Goal: Task Accomplishment & Management: Use online tool/utility

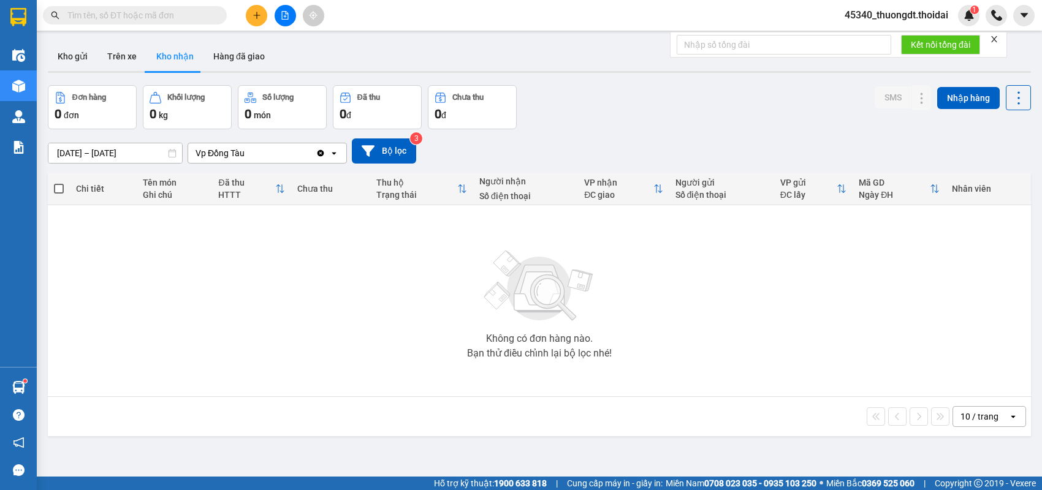
click at [255, 15] on icon "plus" at bounding box center [257, 15] width 9 height 9
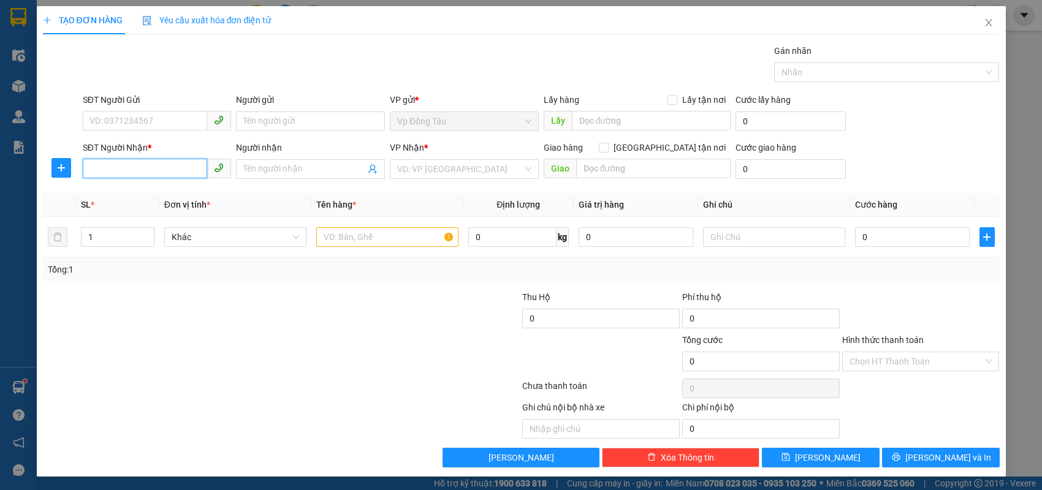
click at [154, 166] on input "SĐT Người Nhận *" at bounding box center [145, 169] width 125 height 20
type input "0839733262"
click at [149, 204] on div "0839733262 0839733262 - phong" at bounding box center [157, 193] width 149 height 25
click at [151, 191] on div "Transit Pickup Surcharge Ids Transit Deliver Surcharge Ids Transit Deliver Surc…" at bounding box center [521, 255] width 957 height 423
click at [155, 167] on input "0839733262" at bounding box center [145, 169] width 125 height 20
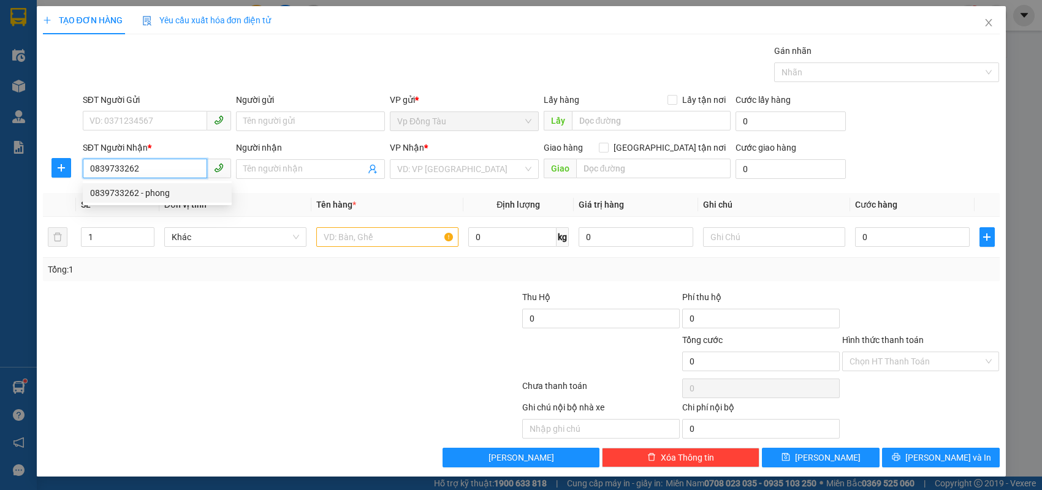
click at [157, 188] on div "0839733262 - phong" at bounding box center [157, 192] width 134 height 13
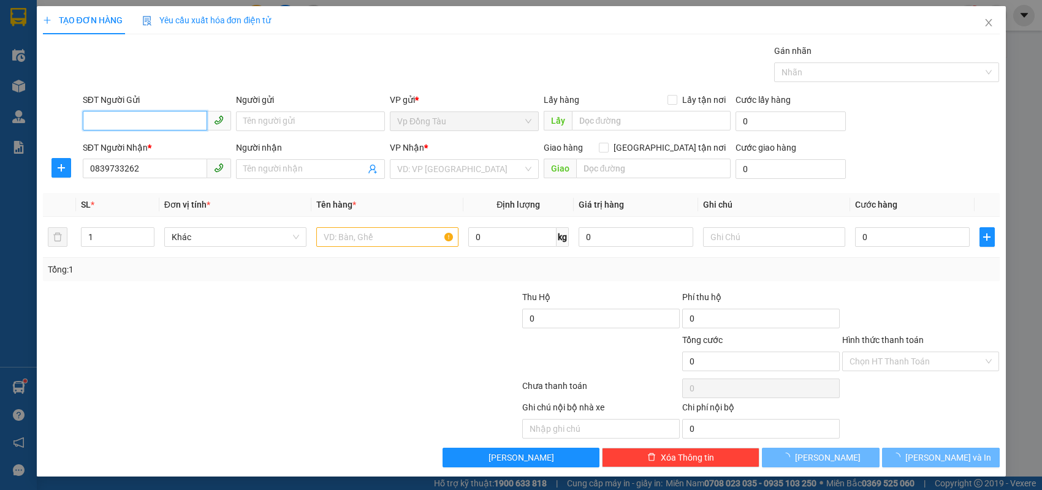
type input "phong"
click at [185, 120] on input "SĐT Người Gửi" at bounding box center [145, 121] width 125 height 20
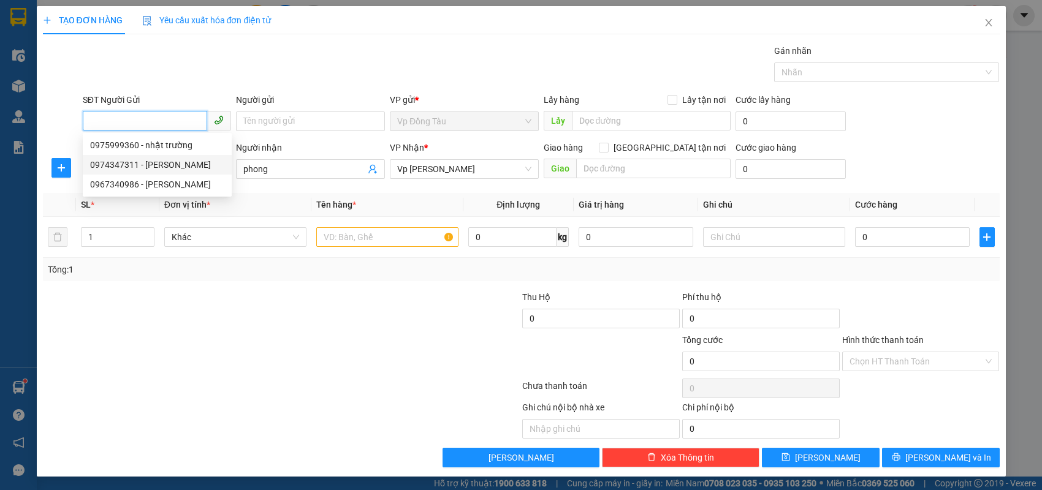
click at [179, 165] on div "0974347311 - [PERSON_NAME]" at bounding box center [157, 164] width 134 height 13
type input "0974347311"
type input "thu hằng"
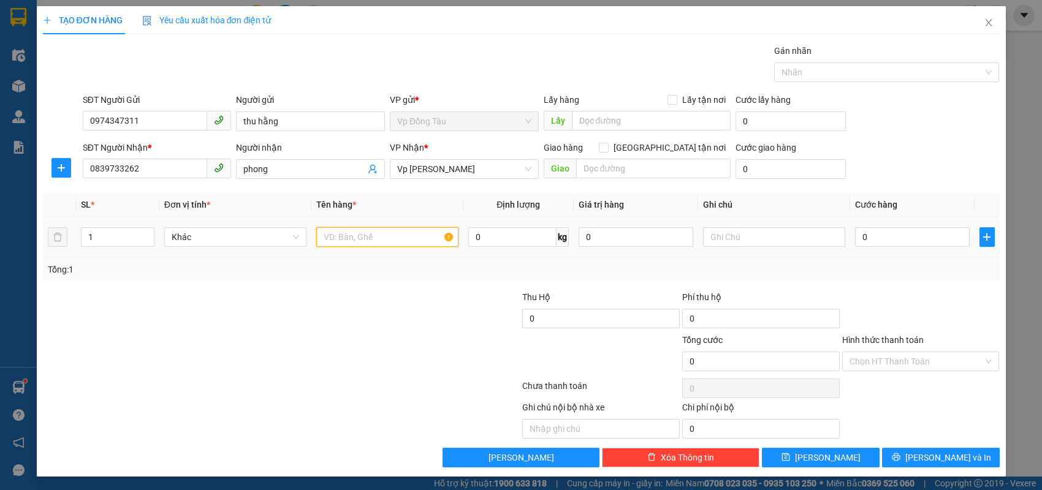
click at [417, 235] on input "text" at bounding box center [387, 237] width 142 height 20
type input "giấy tờ"
click at [895, 245] on input "0" at bounding box center [912, 237] width 115 height 20
type input "3"
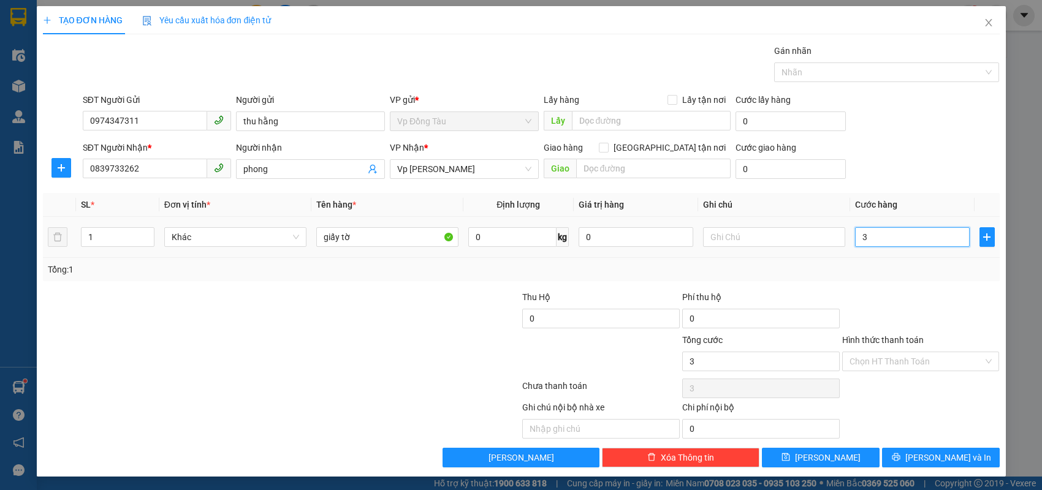
type input "3"
type input "30"
type input "30.000"
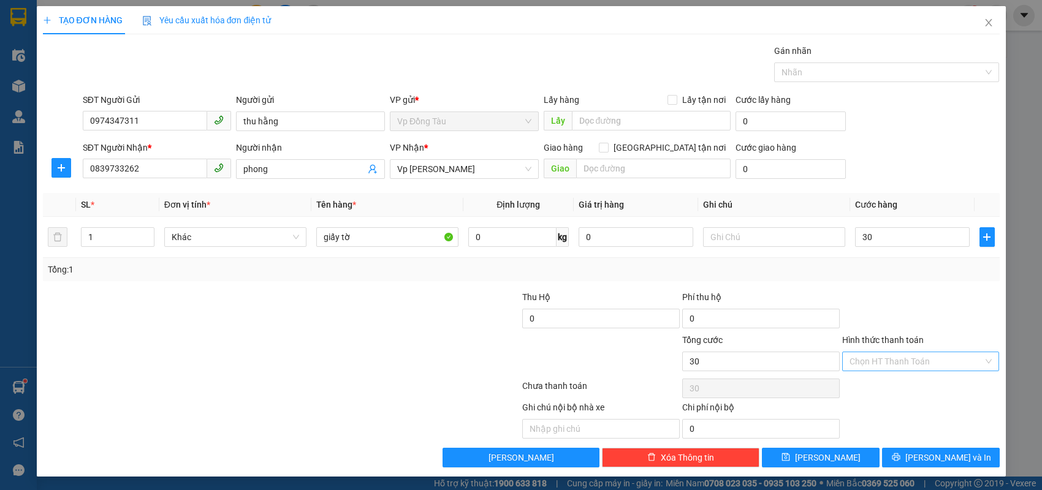
type input "30.000"
click at [933, 360] on input "Hình thức thanh toán" at bounding box center [916, 361] width 134 height 18
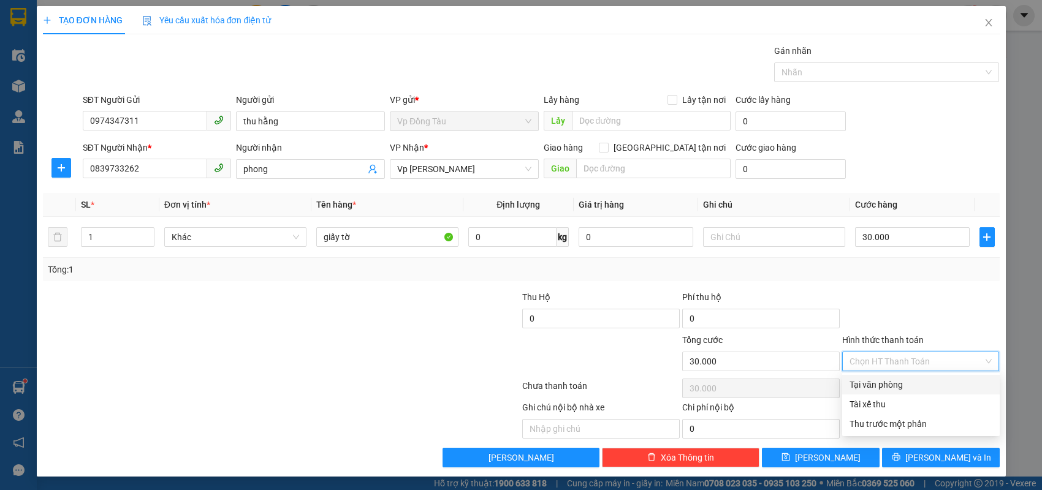
click at [925, 390] on div "Tại văn phòng" at bounding box center [920, 384] width 143 height 13
type input "0"
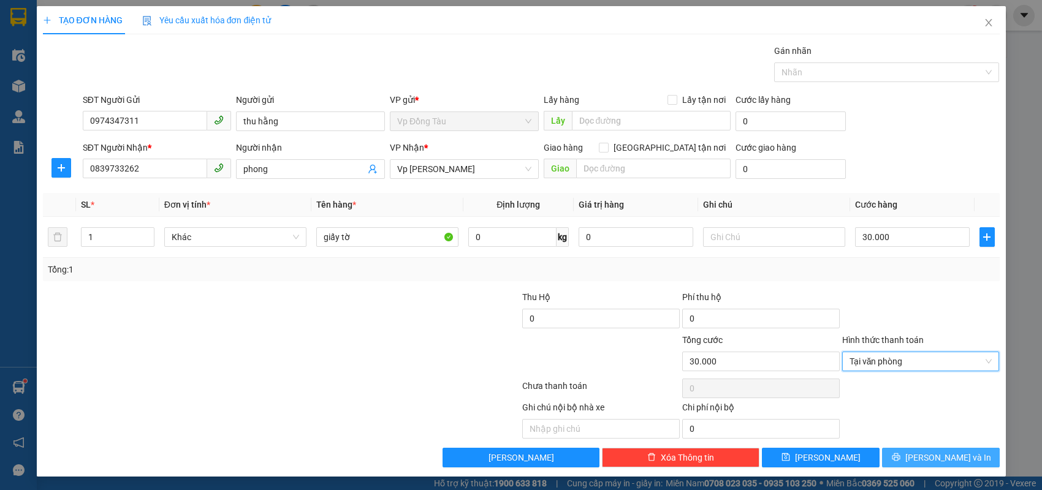
click at [929, 450] on button "[PERSON_NAME] và In" at bounding box center [941, 458] width 118 height 20
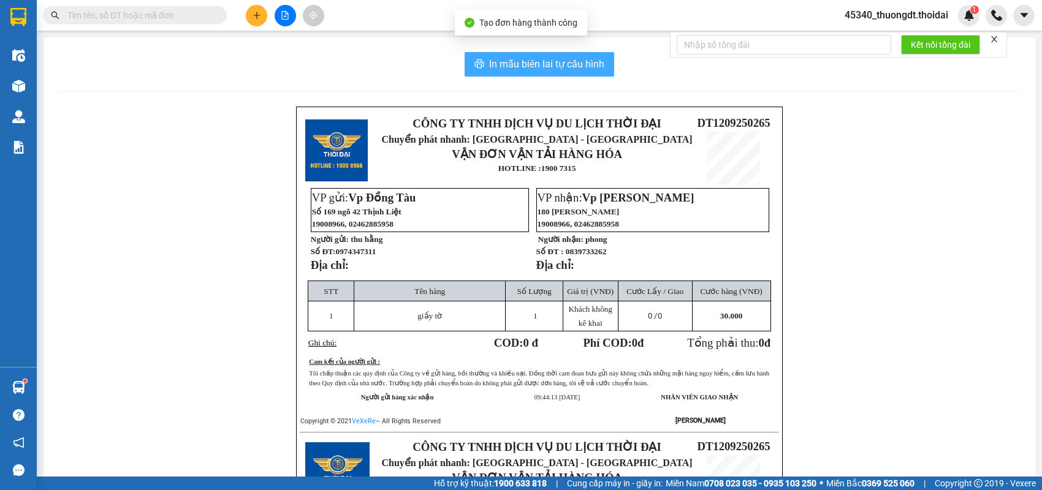
click at [530, 64] on span "In mẫu biên lai tự cấu hình" at bounding box center [546, 63] width 115 height 15
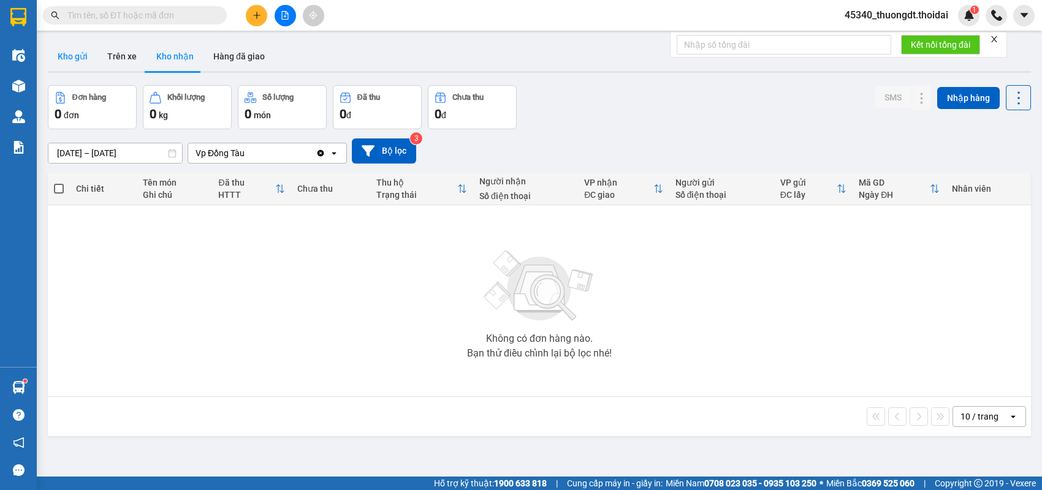
click at [74, 59] on button "Kho gửi" at bounding box center [73, 56] width 50 height 29
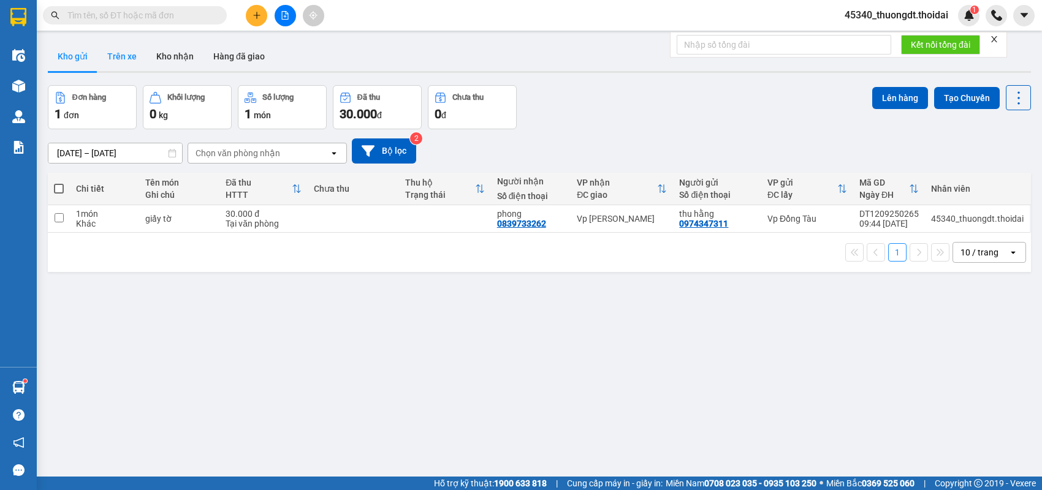
click at [116, 58] on button "Trên xe" at bounding box center [121, 56] width 49 height 29
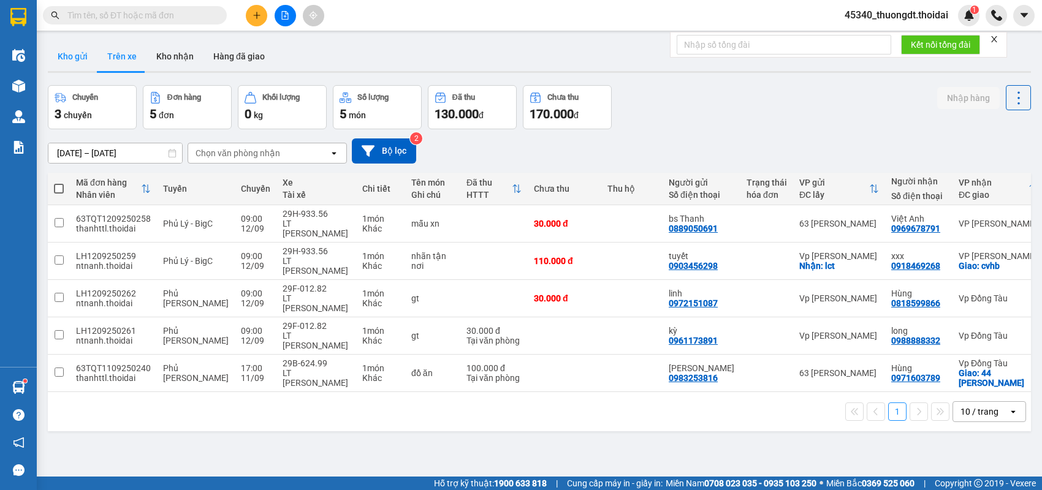
click at [79, 61] on button "Kho gửi" at bounding box center [73, 56] width 50 height 29
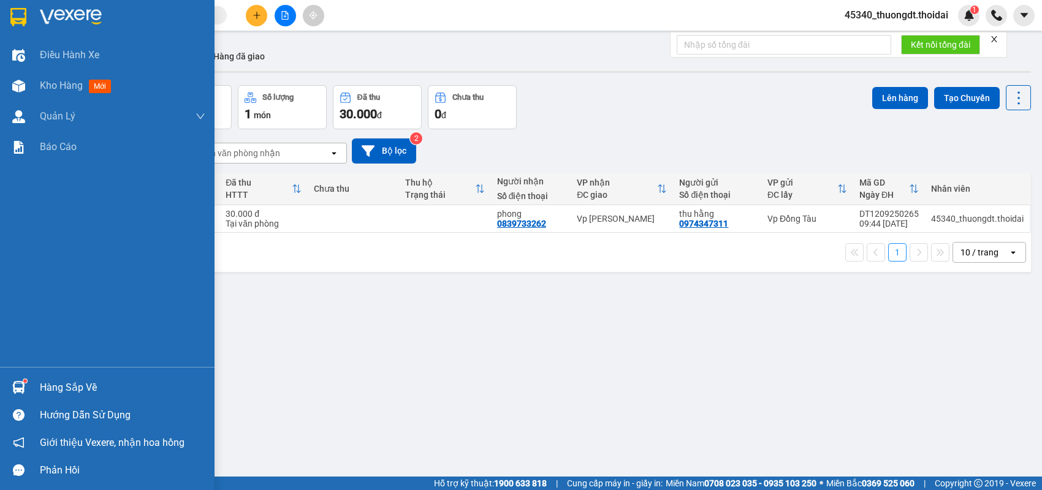
click at [81, 390] on div "Hàng sắp về" at bounding box center [122, 388] width 165 height 18
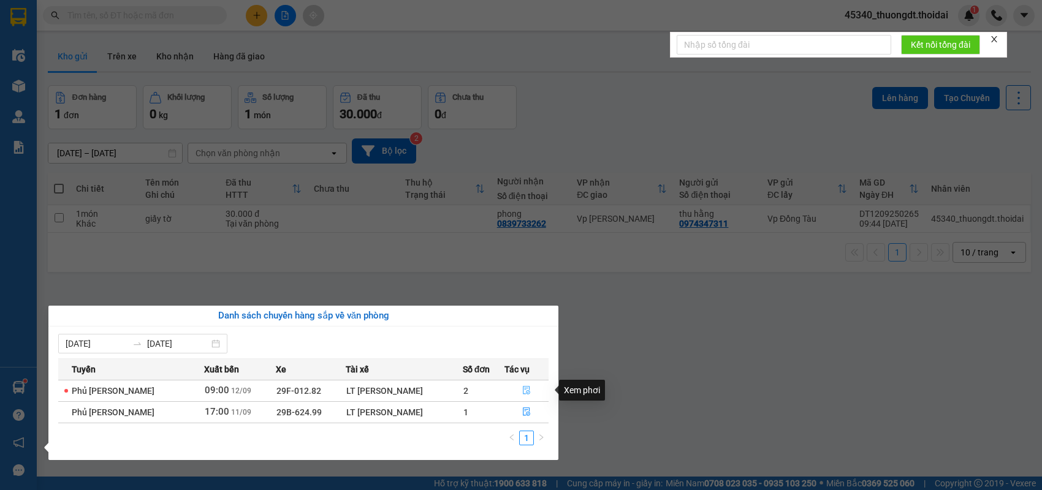
click at [528, 392] on button "button" at bounding box center [526, 391] width 43 height 20
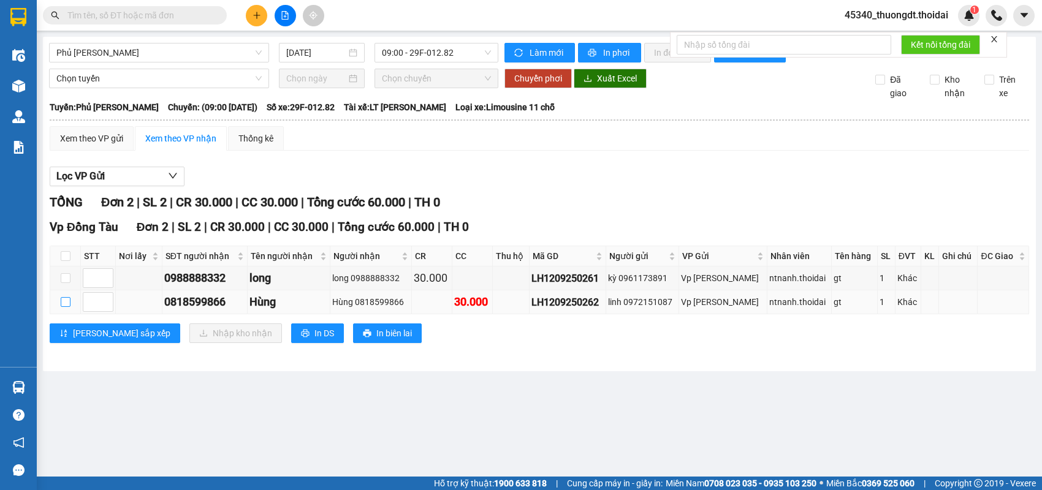
click at [70, 307] on input "checkbox" at bounding box center [66, 302] width 10 height 10
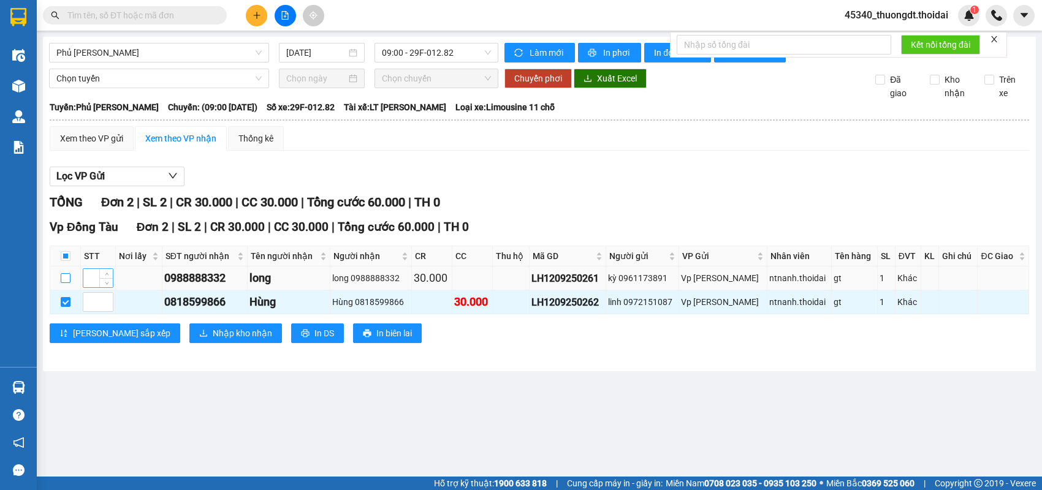
drag, startPoint x: 66, startPoint y: 289, endPoint x: 85, endPoint y: 291, distance: 18.4
click at [67, 283] on input "checkbox" at bounding box center [66, 278] width 10 height 10
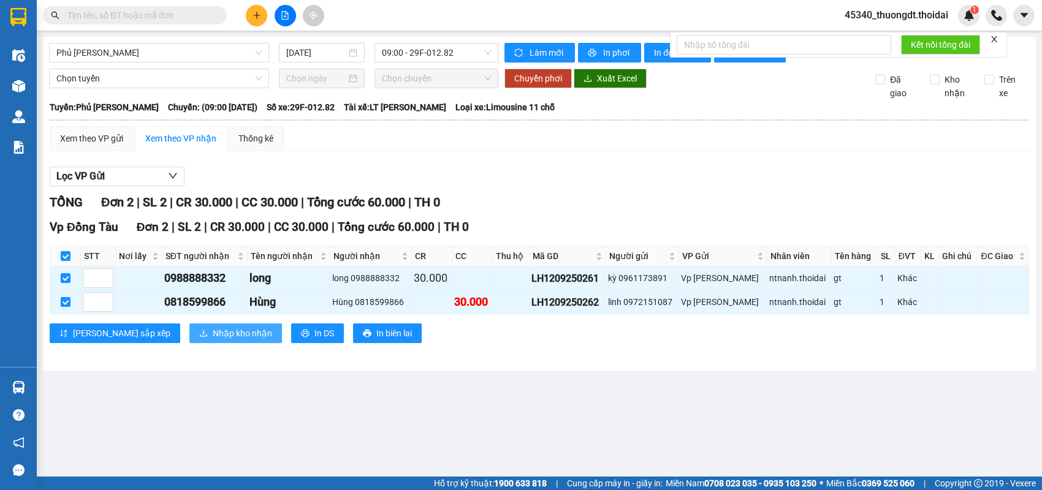
click at [189, 343] on button "Nhập kho nhận" at bounding box center [235, 334] width 93 height 20
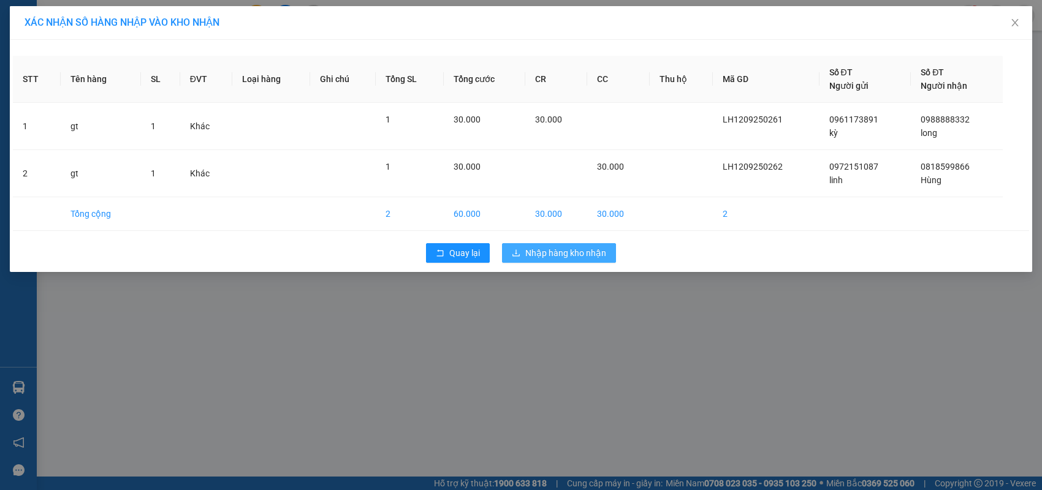
click at [519, 246] on button "Nhập hàng kho nhận" at bounding box center [559, 253] width 114 height 20
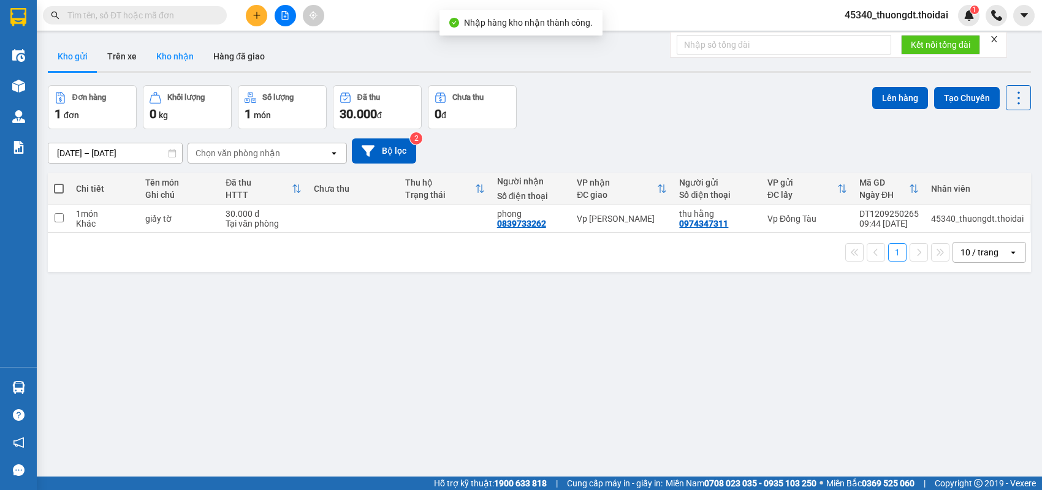
click at [163, 66] on button "Kho nhận" at bounding box center [174, 56] width 57 height 29
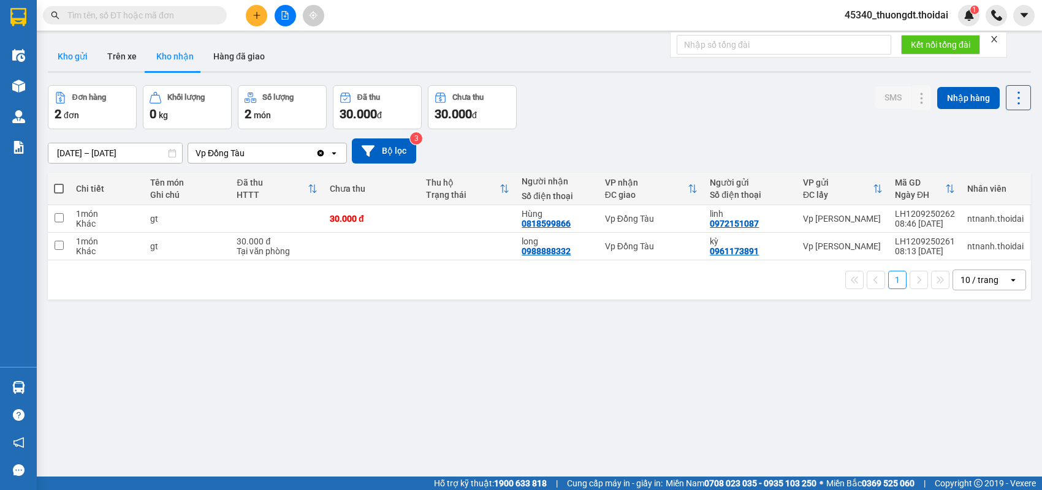
click at [78, 54] on button "Kho gửi" at bounding box center [73, 56] width 50 height 29
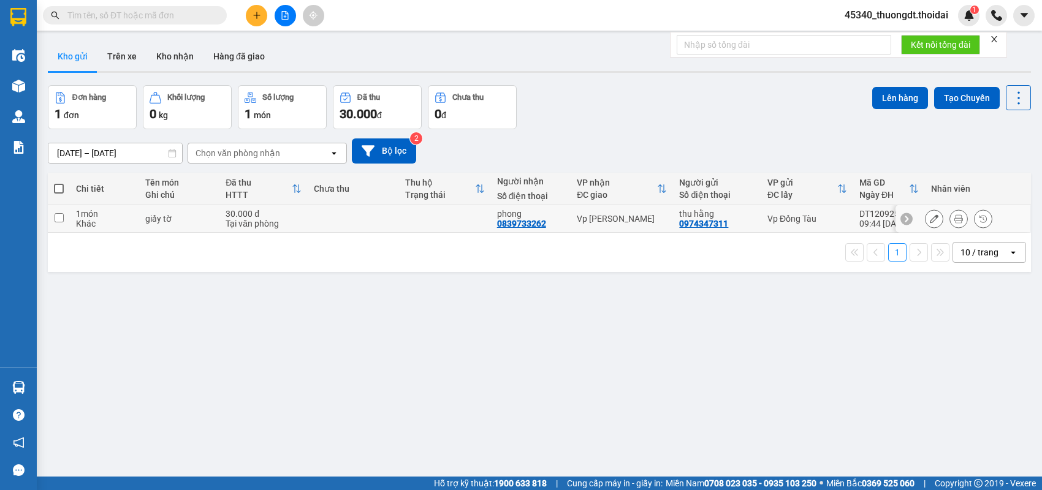
click at [82, 226] on div "Khác" at bounding box center [104, 224] width 57 height 10
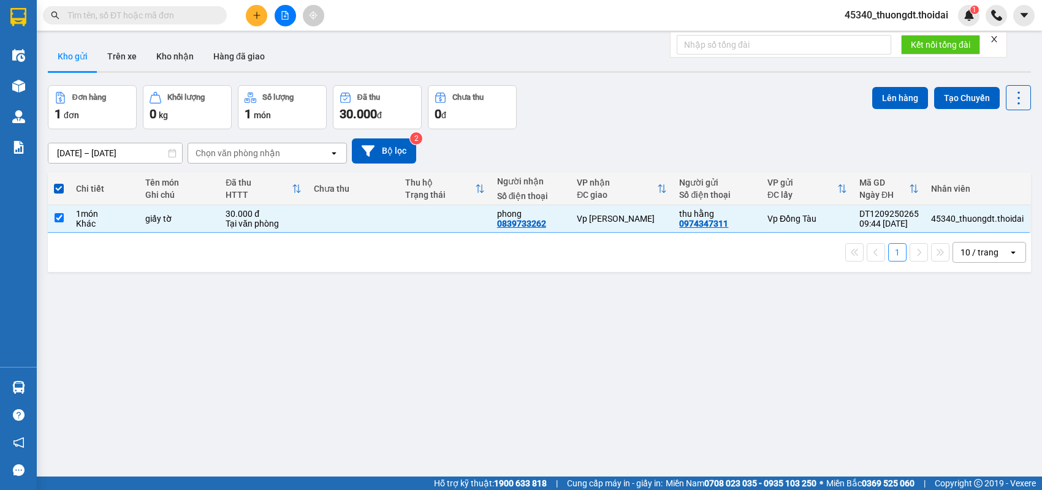
click at [881, 84] on div "ver 1.8.143 Kho gửi Trên xe Kho nhận Hàng đã giao Đơn hàng 1 đơn Khối lượng 0 k…" at bounding box center [539, 282] width 993 height 490
click at [881, 91] on button "Lên hàng" at bounding box center [900, 98] width 56 height 22
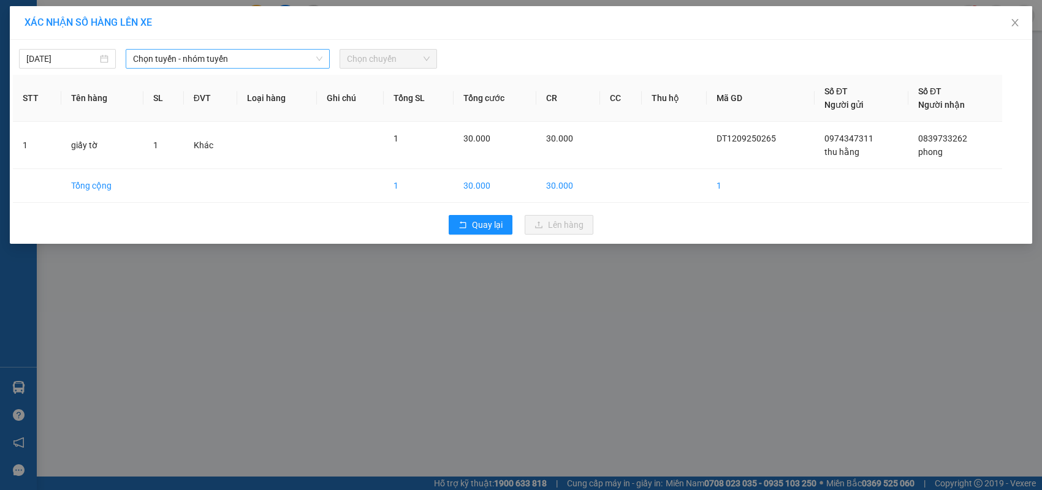
click at [151, 63] on span "Chọn tuyến - nhóm tuyến" at bounding box center [227, 59] width 189 height 18
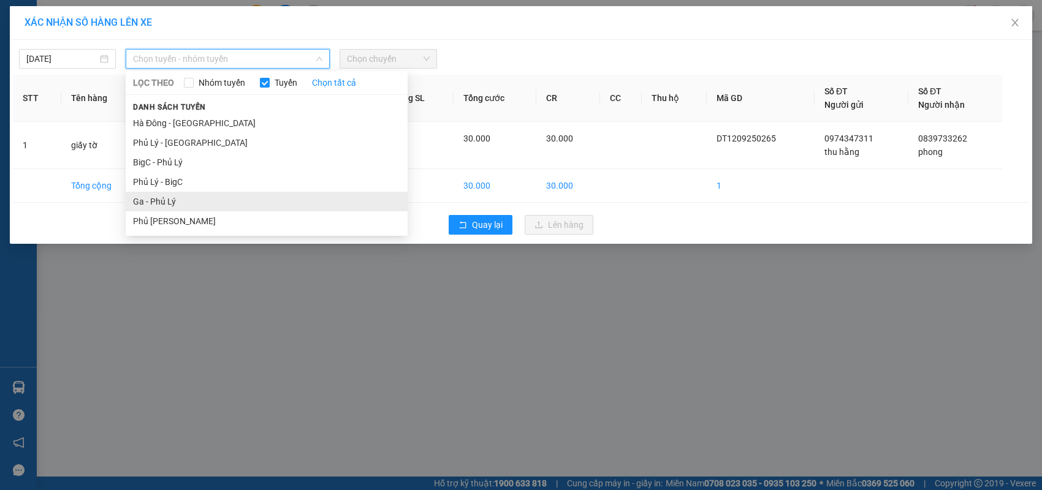
click at [142, 198] on li "Ga - Phủ Lý" at bounding box center [267, 202] width 282 height 20
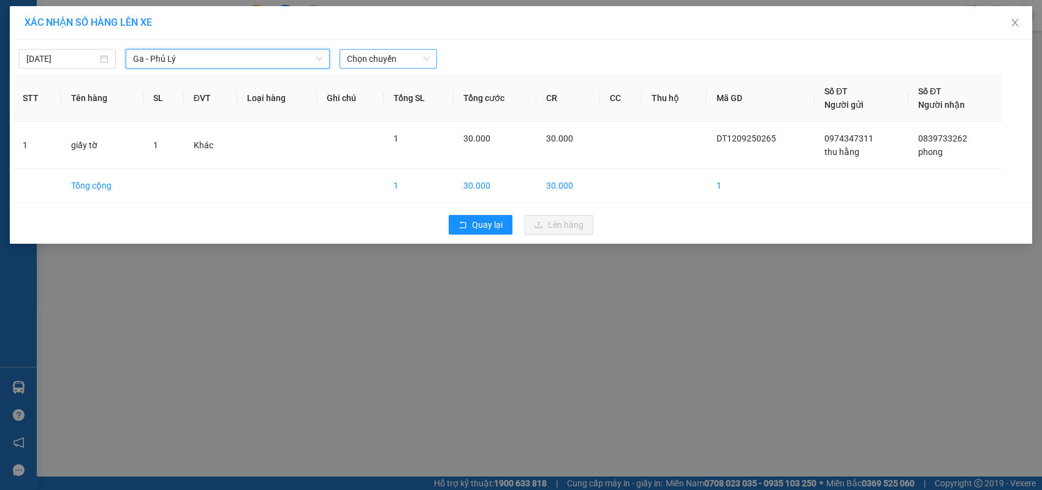
click at [421, 63] on span "Chọn chuyến" at bounding box center [388, 59] width 82 height 18
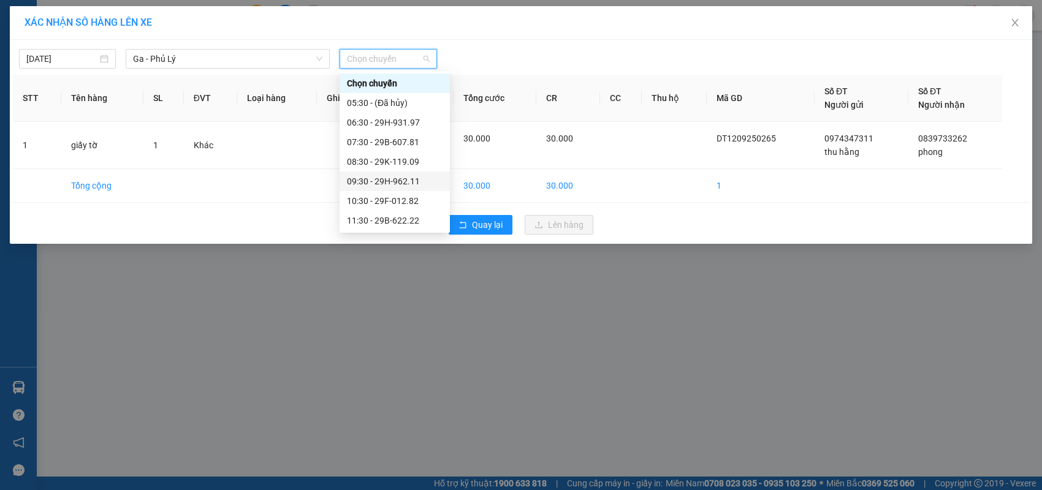
click at [404, 183] on div "09:30 - 29H-962.11" at bounding box center [395, 181] width 96 height 13
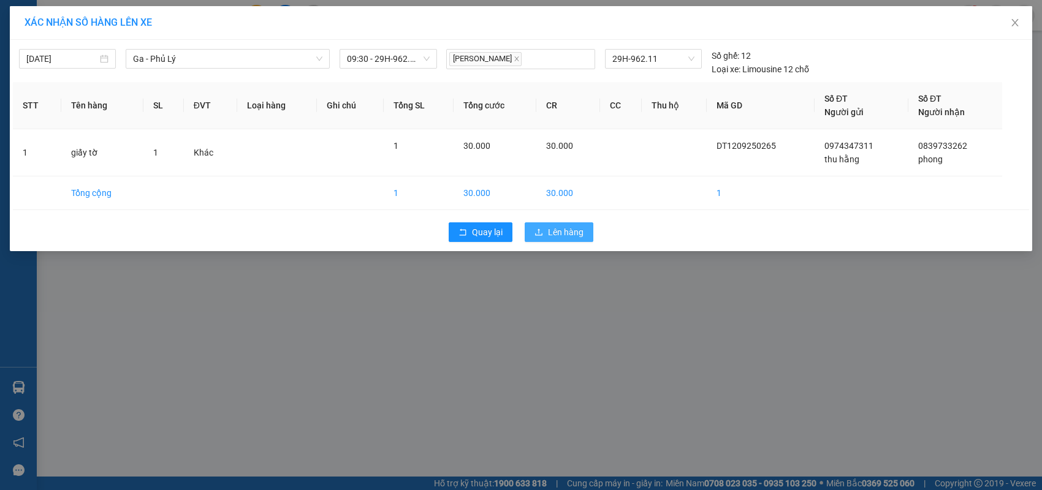
click at [562, 231] on span "Lên hàng" at bounding box center [566, 232] width 36 height 13
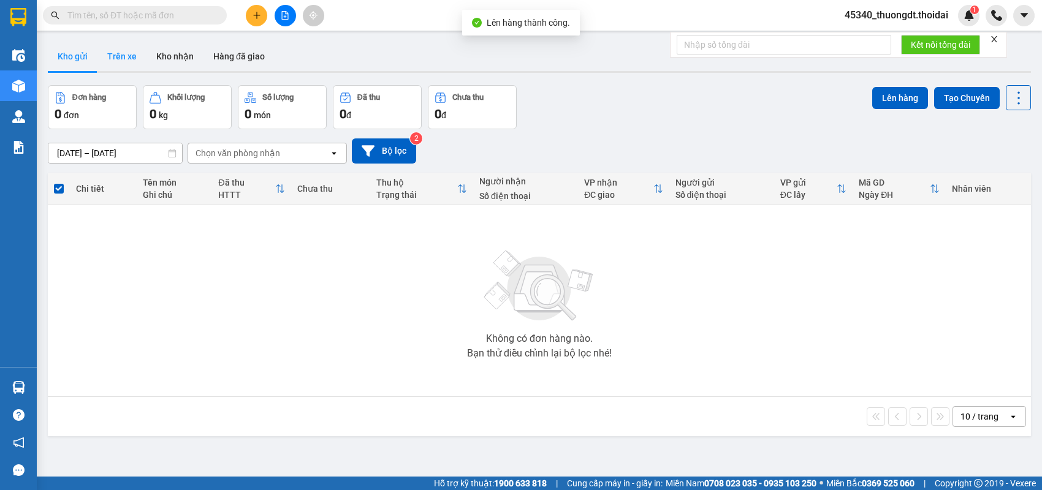
click at [116, 59] on button "Trên xe" at bounding box center [121, 56] width 49 height 29
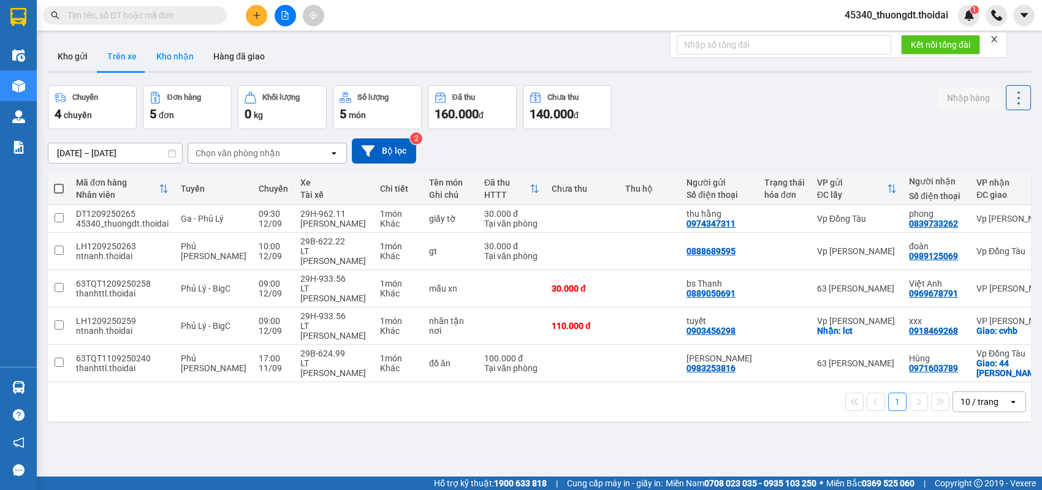
click at [178, 66] on button "Kho nhận" at bounding box center [174, 56] width 57 height 29
